Goal: Information Seeking & Learning: Learn about a topic

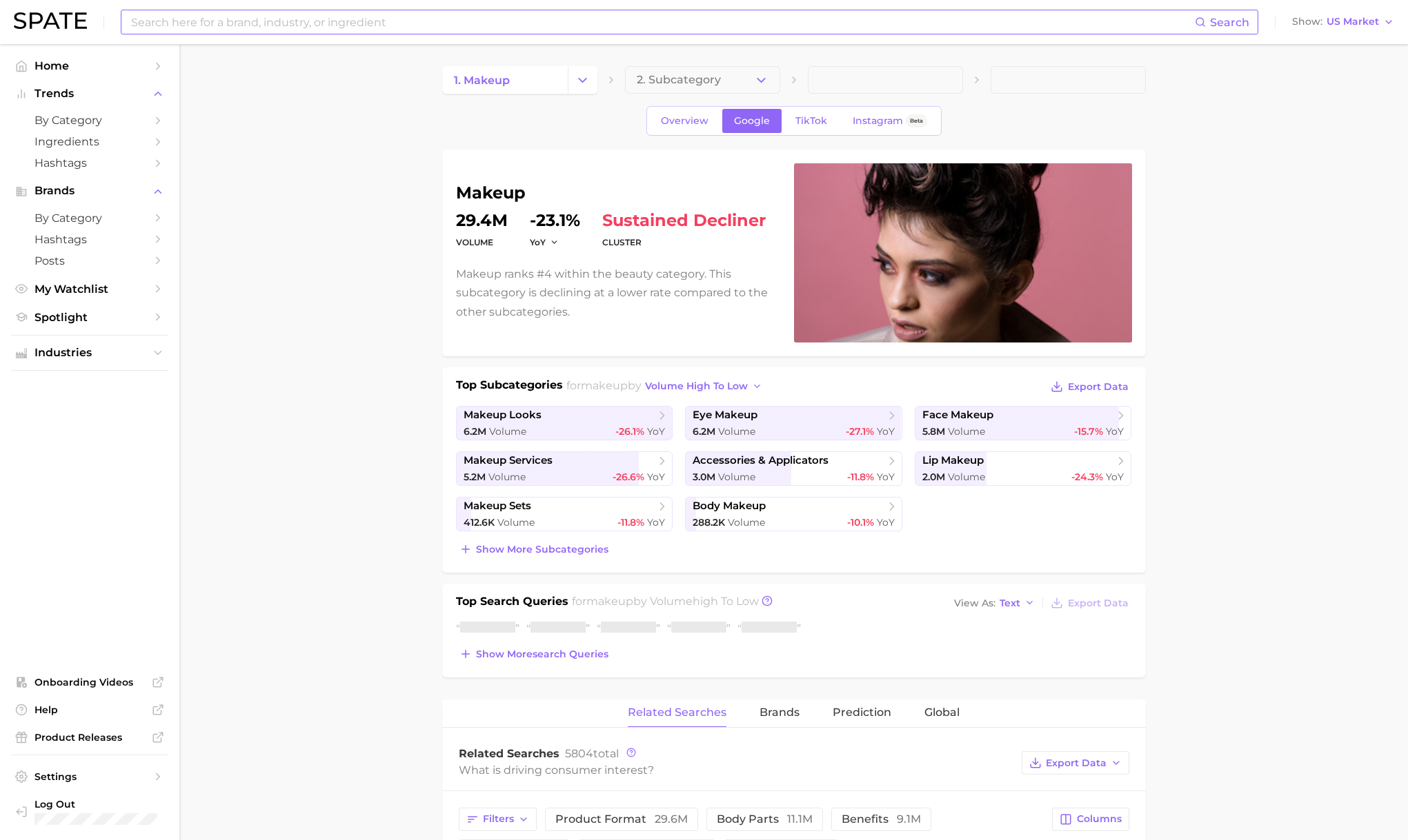
click at [462, 33] on div "Search" at bounding box center [689, 23] width 1138 height 25
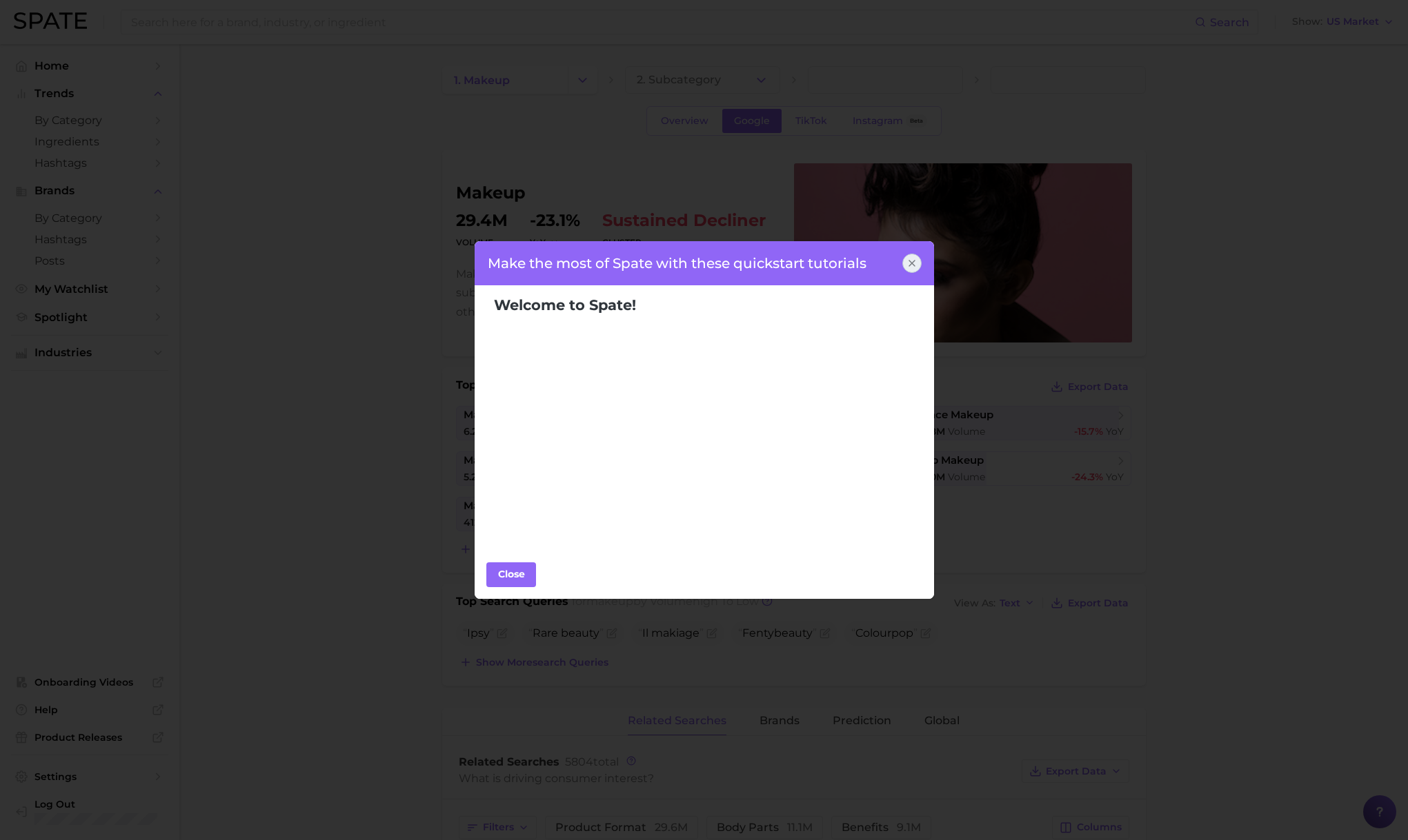
click at [913, 265] on icon at bounding box center [911, 263] width 11 height 11
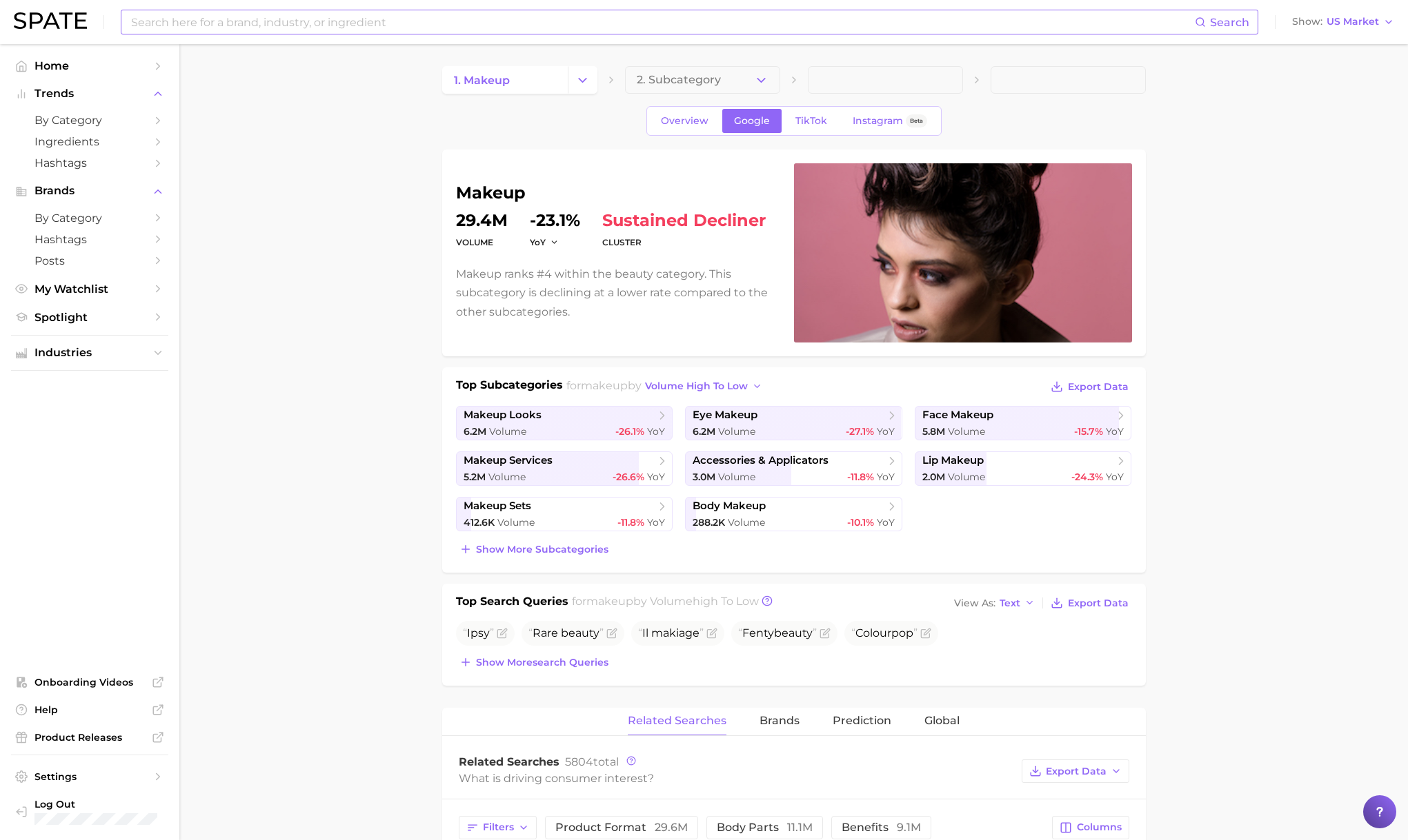
click at [305, 18] on input at bounding box center [662, 22] width 1065 height 23
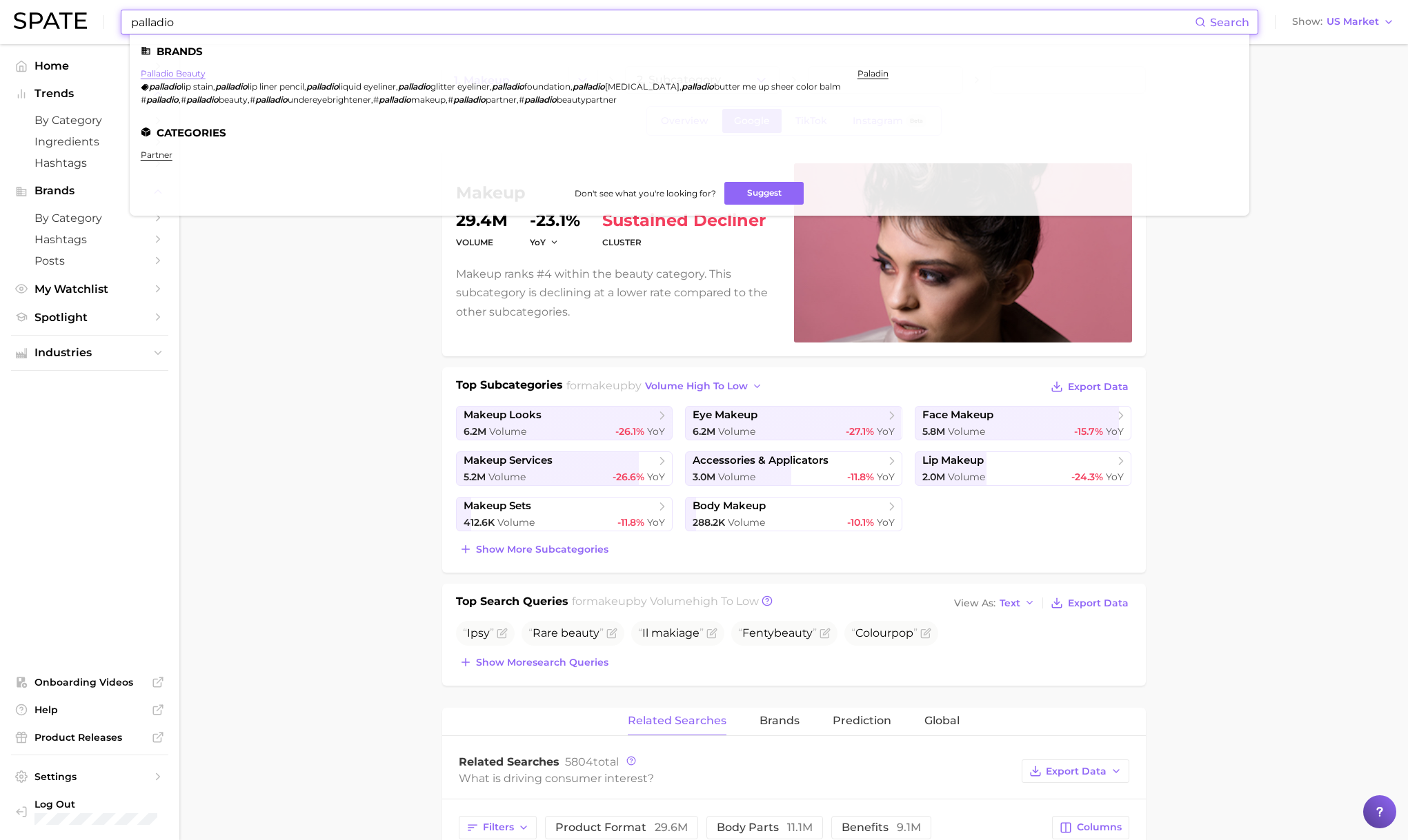
type input "palladio"
click at [173, 73] on link "palladio beauty" at bounding box center [174, 73] width 65 height 10
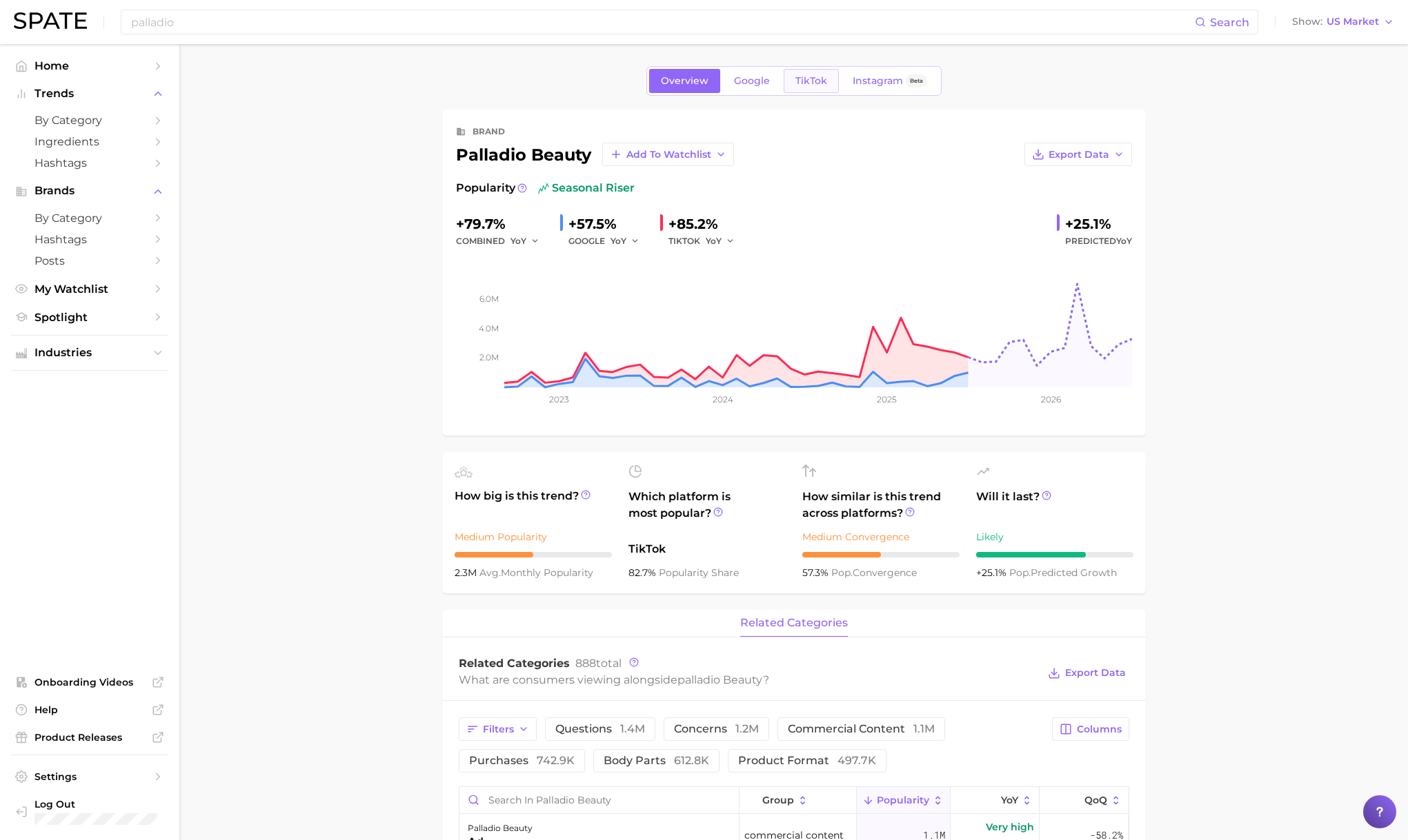
click at [825, 78] on span "TikTok" at bounding box center [811, 81] width 32 height 12
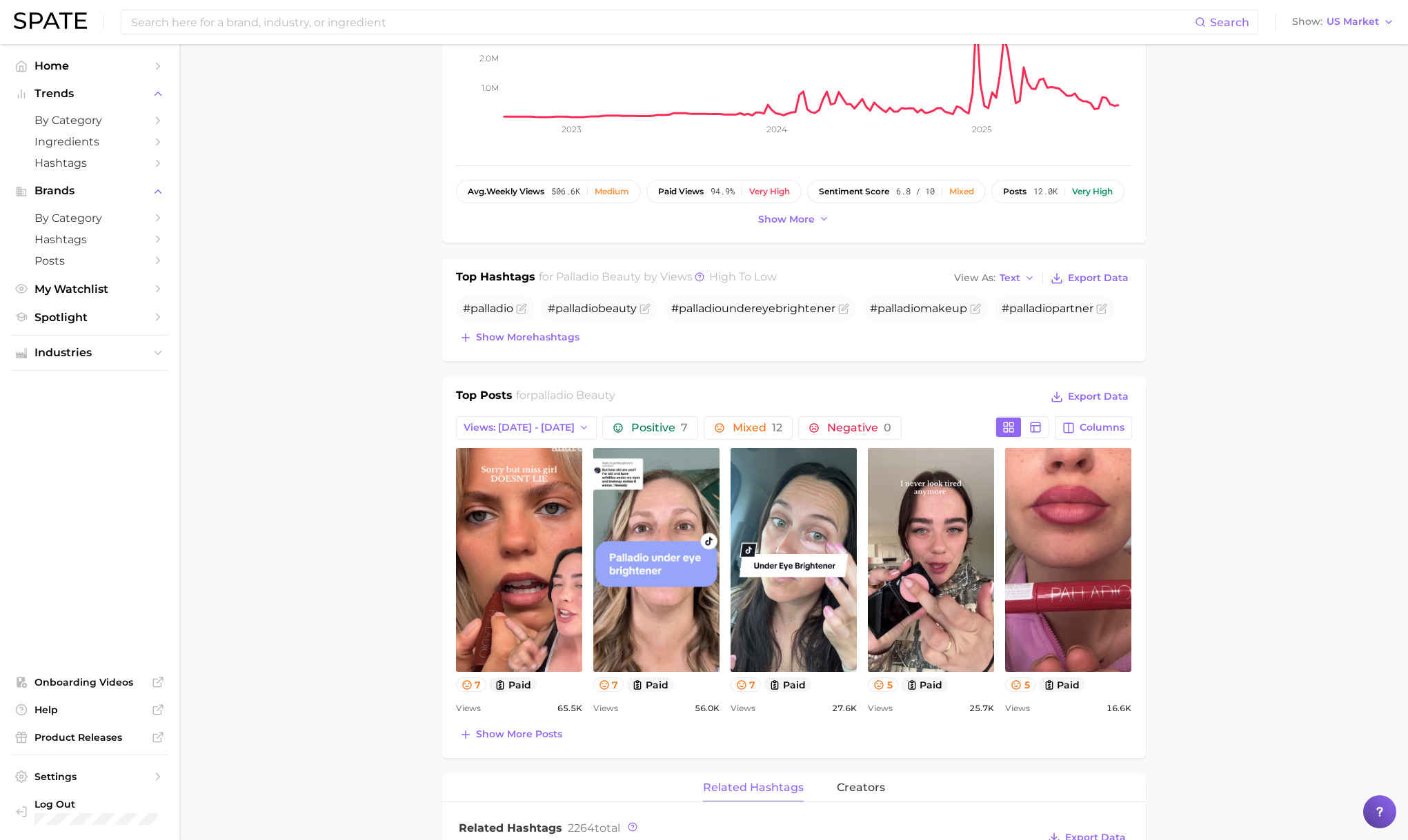
scroll to position [399, 0]
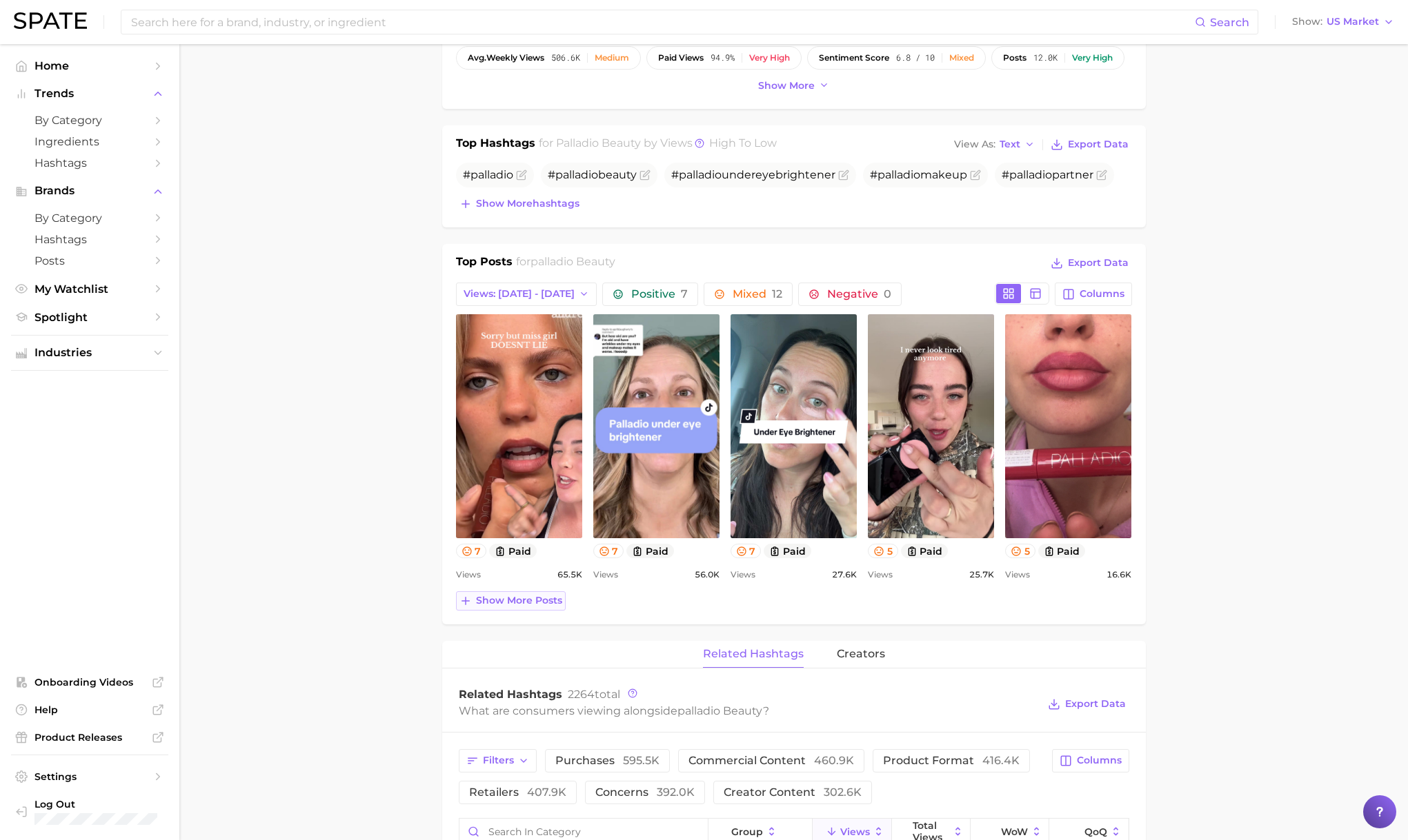
click at [480, 604] on span "Show more posts" at bounding box center [518, 601] width 86 height 12
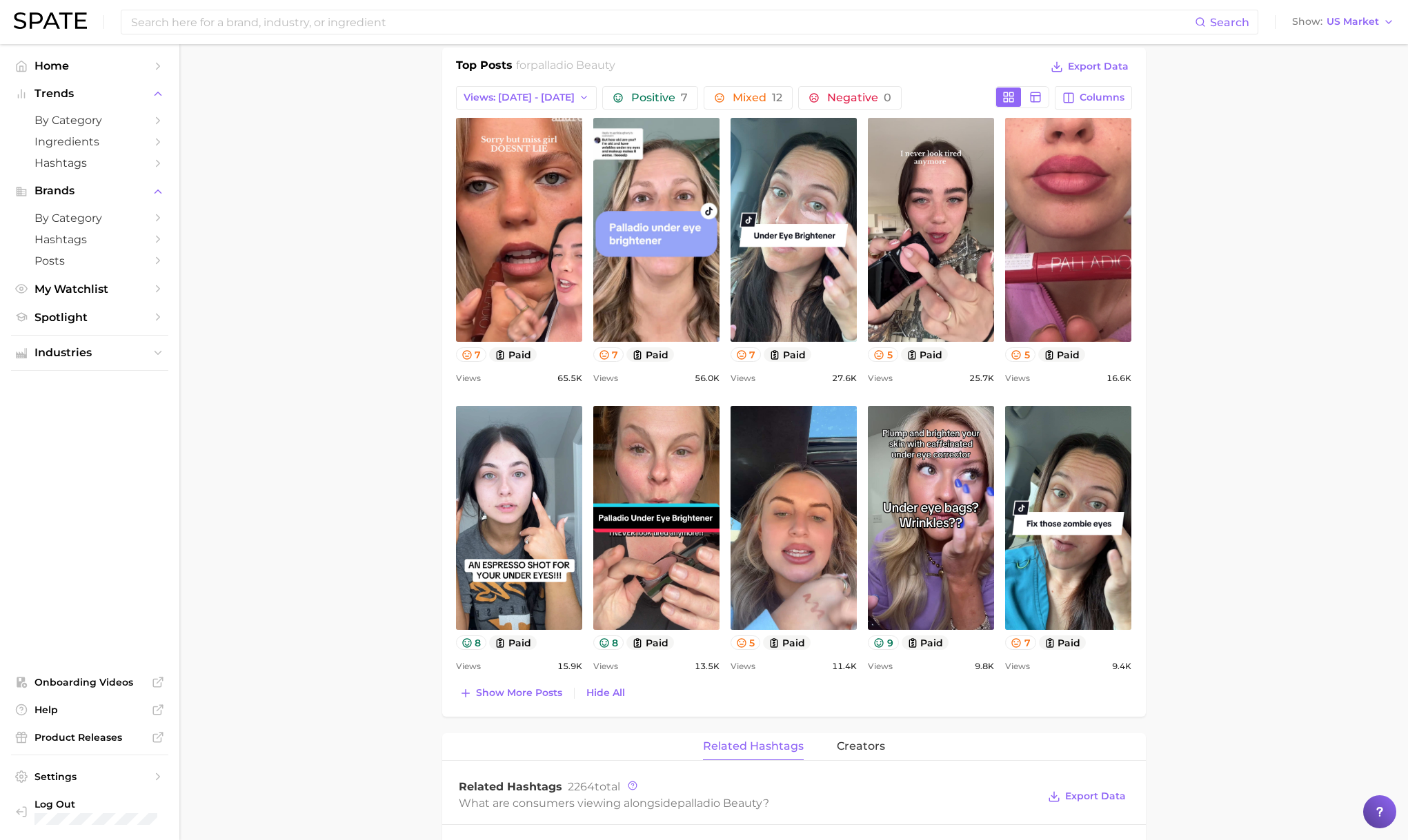
scroll to position [593, 0]
